Goal: Find specific page/section: Find specific page/section

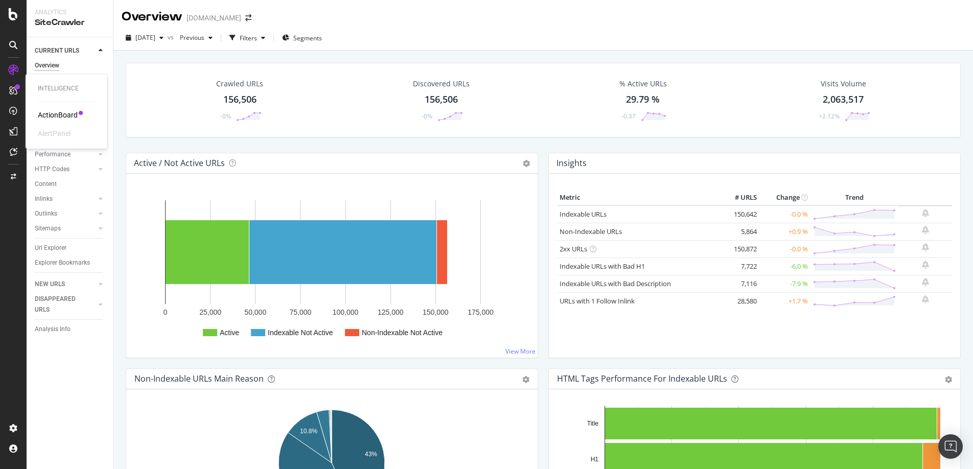
click at [11, 94] on icon at bounding box center [13, 90] width 8 height 8
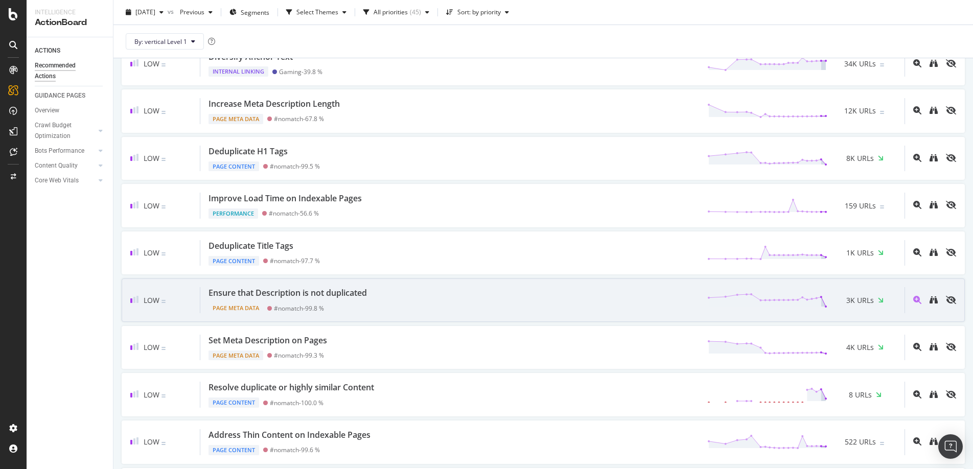
scroll to position [334, 0]
